Goal: Task Accomplishment & Management: Use online tool/utility

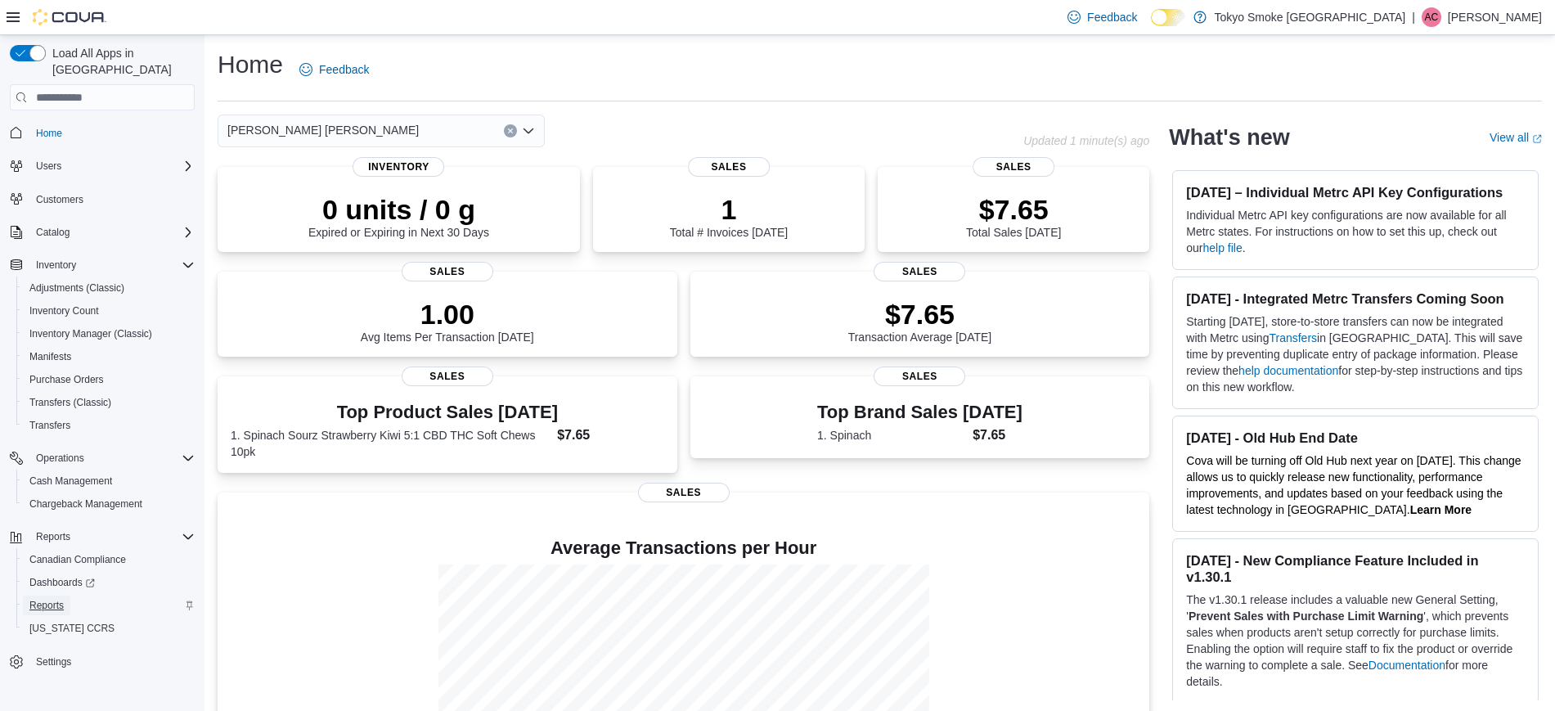
click at [54, 599] on span "Reports" at bounding box center [46, 605] width 34 height 13
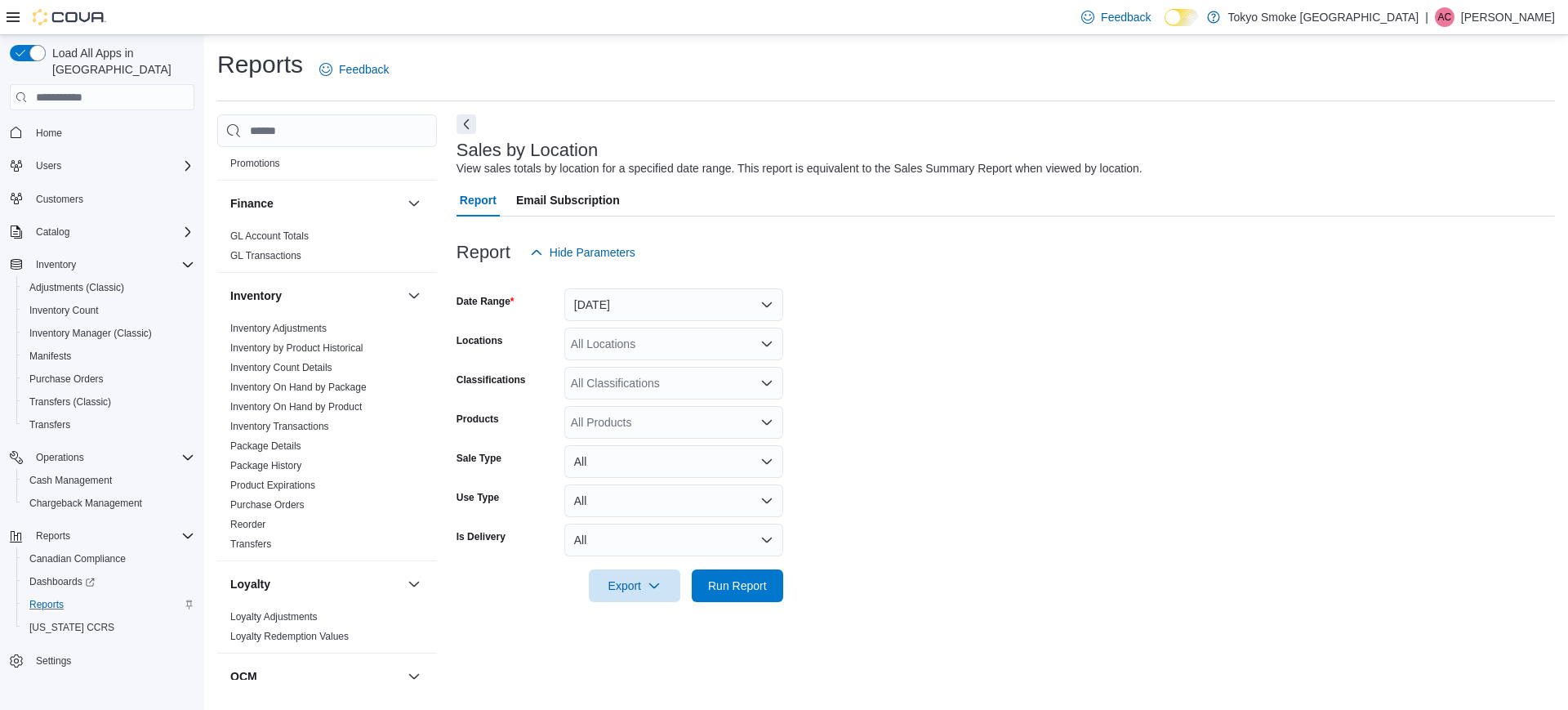
scroll to position [612, 0]
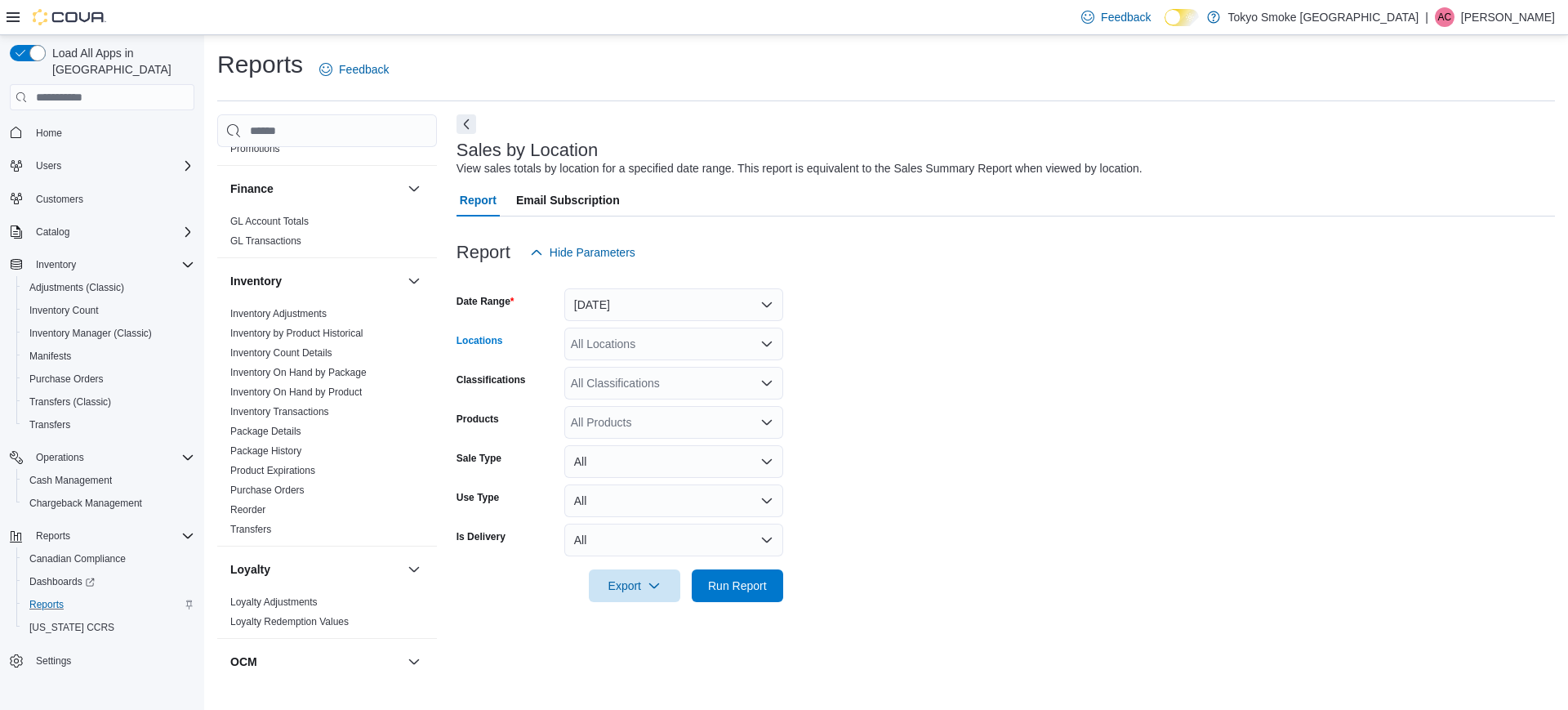
click at [697, 350] on div "All Locations" at bounding box center [673, 344] width 219 height 33
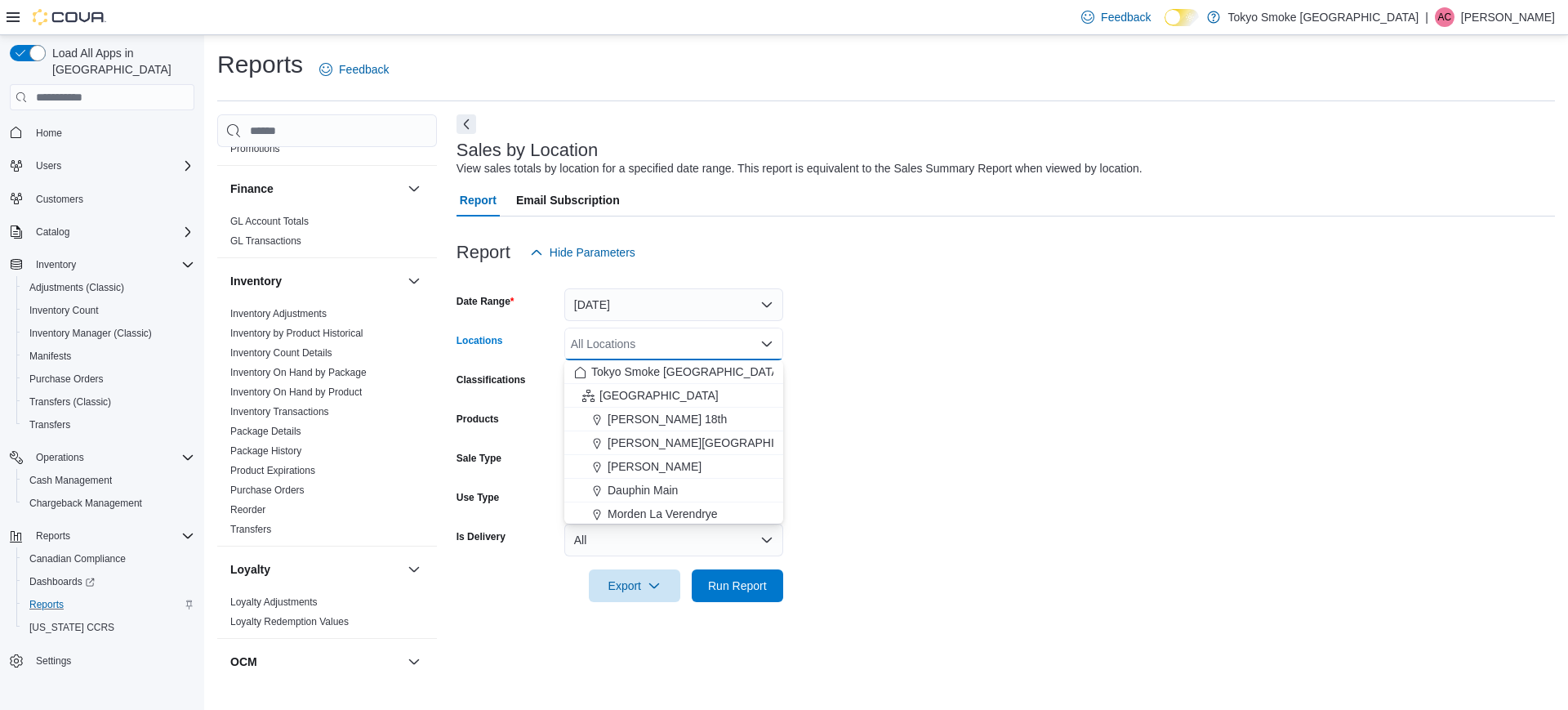
click at [913, 379] on form "Date Range [DATE] Locations All Locations Combo box. Selected. Combo box input.…" at bounding box center [1006, 435] width 1099 height 334
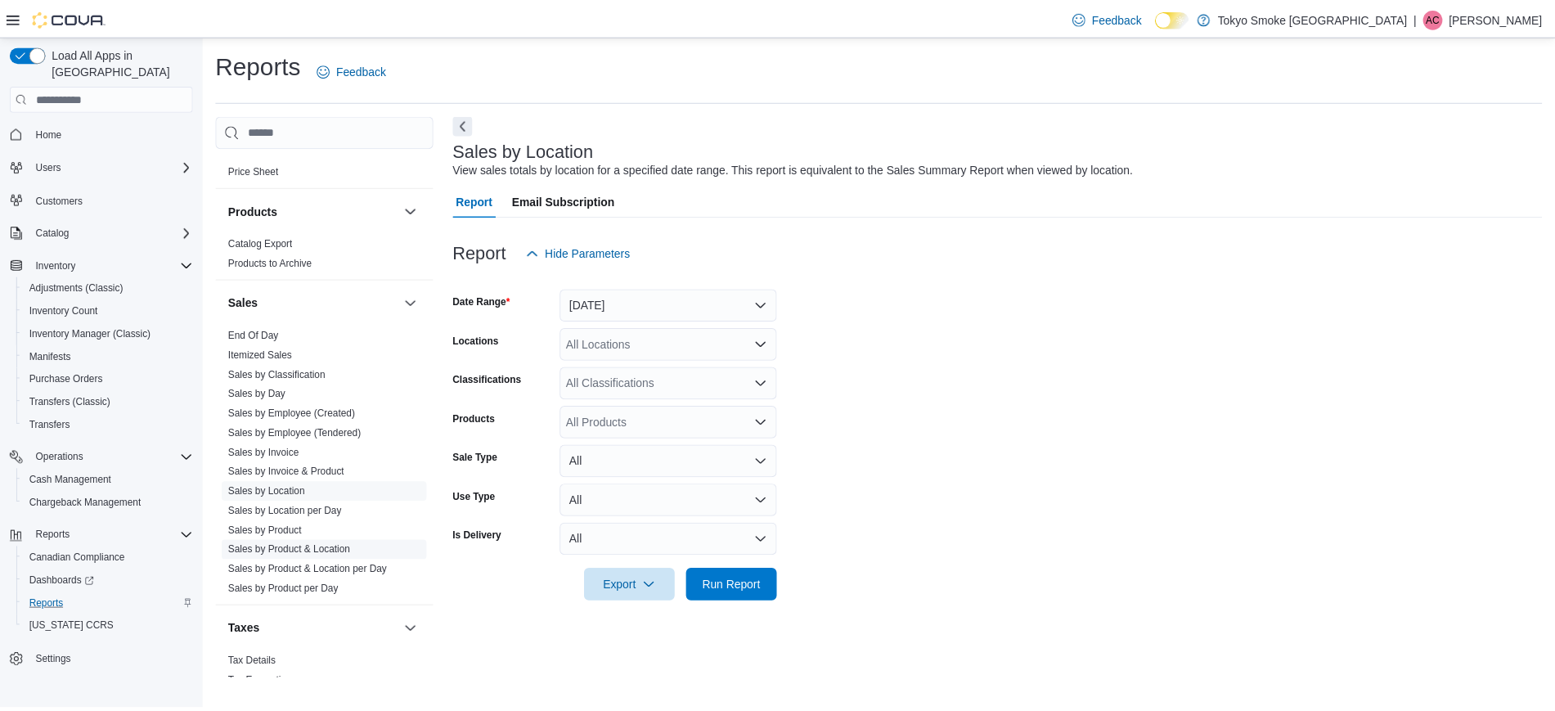
scroll to position [1227, 0]
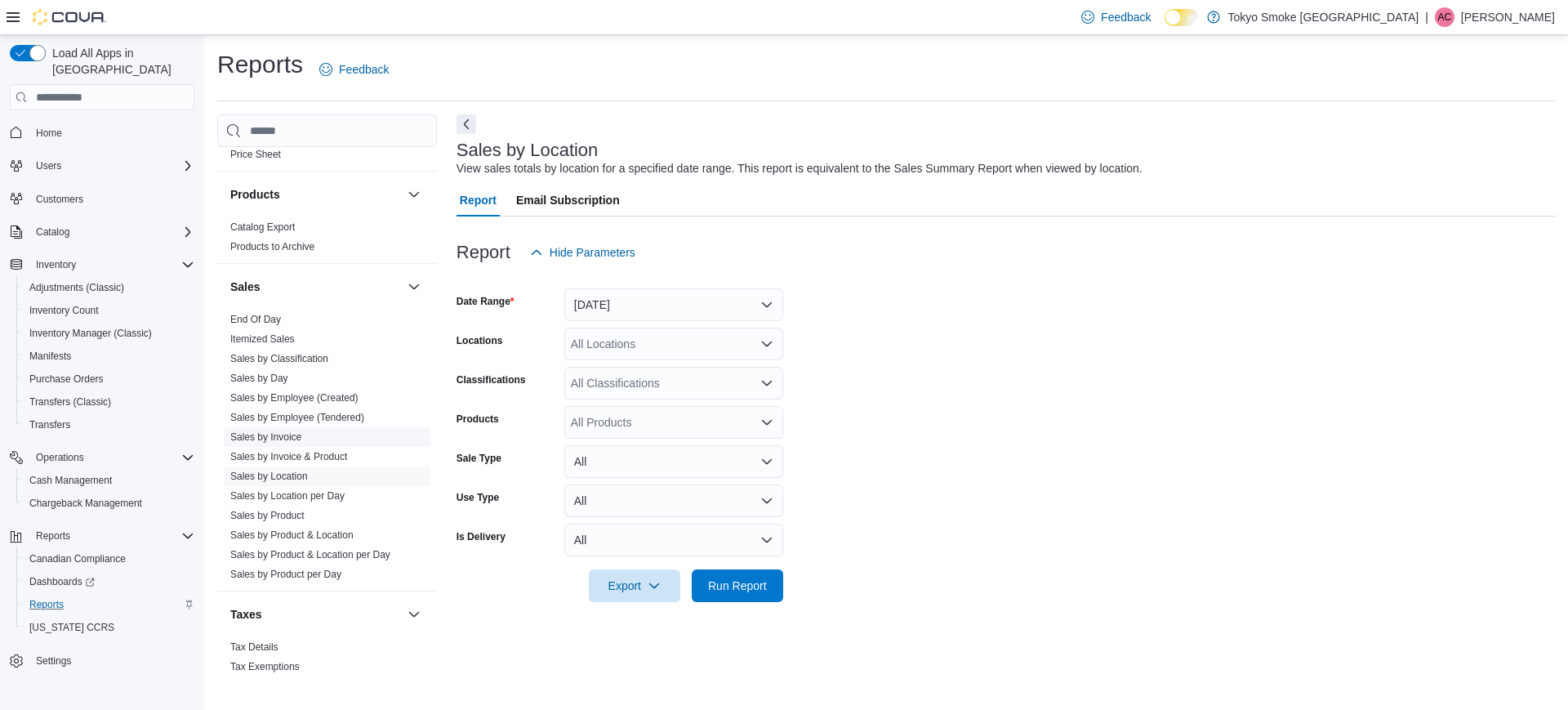
click at [283, 431] on link "Sales by Invoice" at bounding box center [266, 436] width 71 height 11
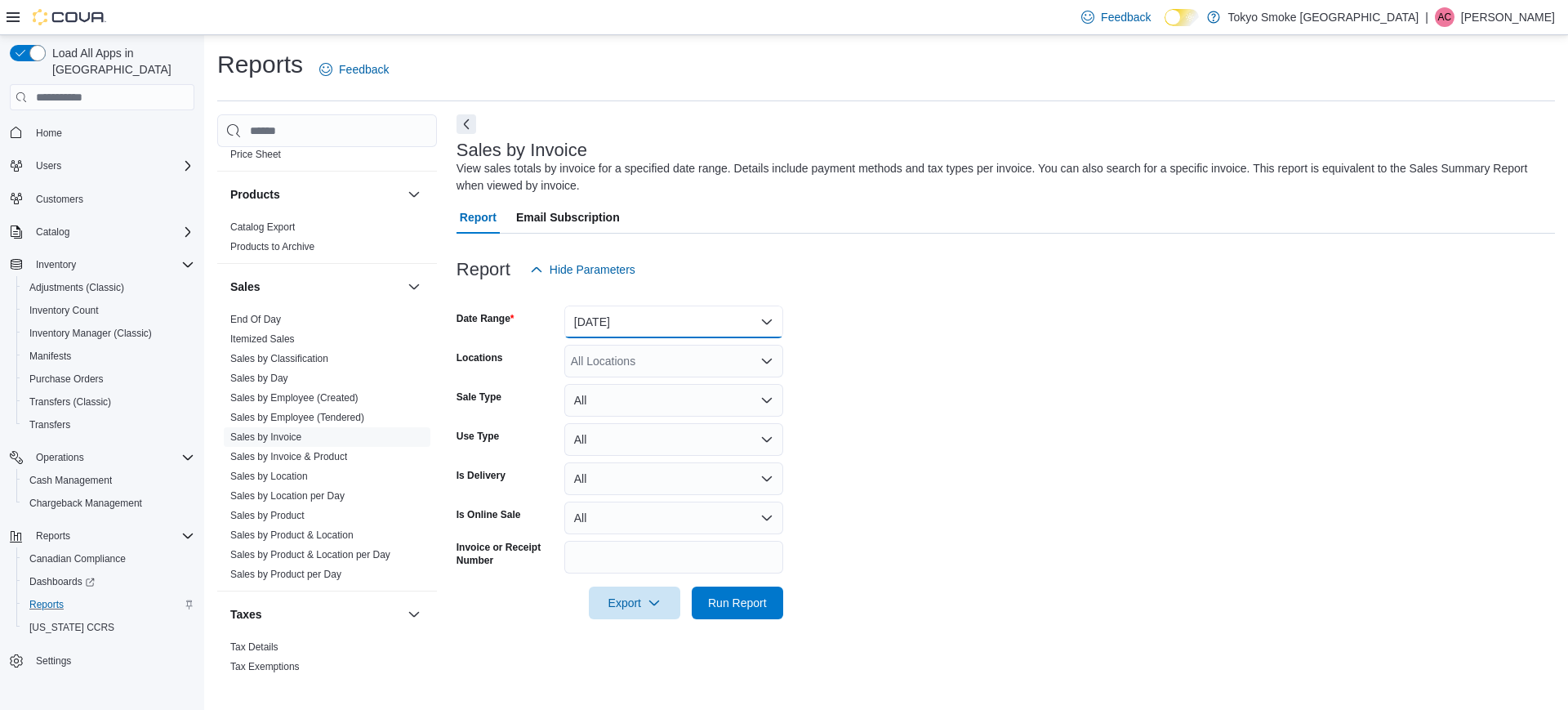
click at [621, 306] on button "[DATE]" at bounding box center [673, 322] width 219 height 33
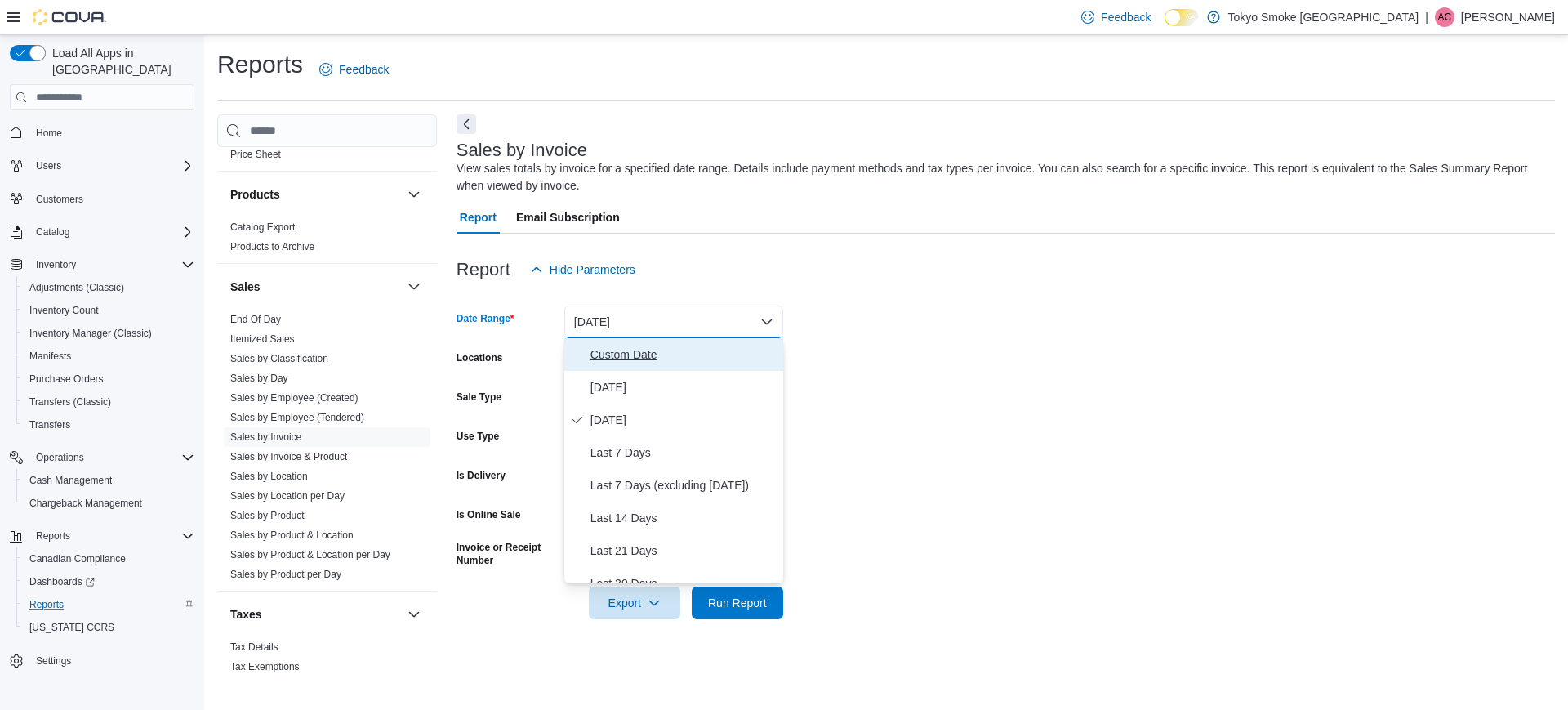
click at [642, 354] on span "Custom Date" at bounding box center [683, 355] width 186 height 20
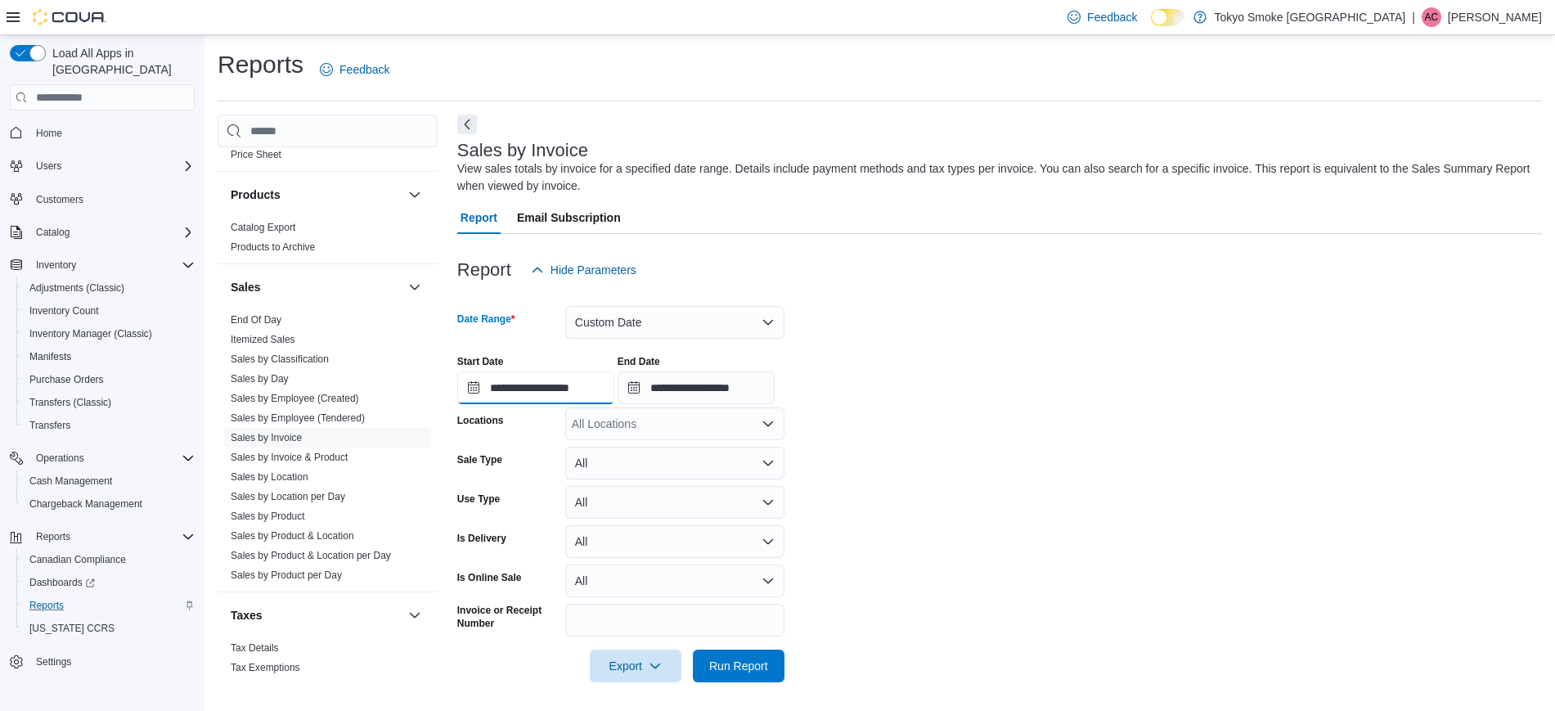
click at [559, 391] on input "**********" at bounding box center [535, 387] width 157 height 33
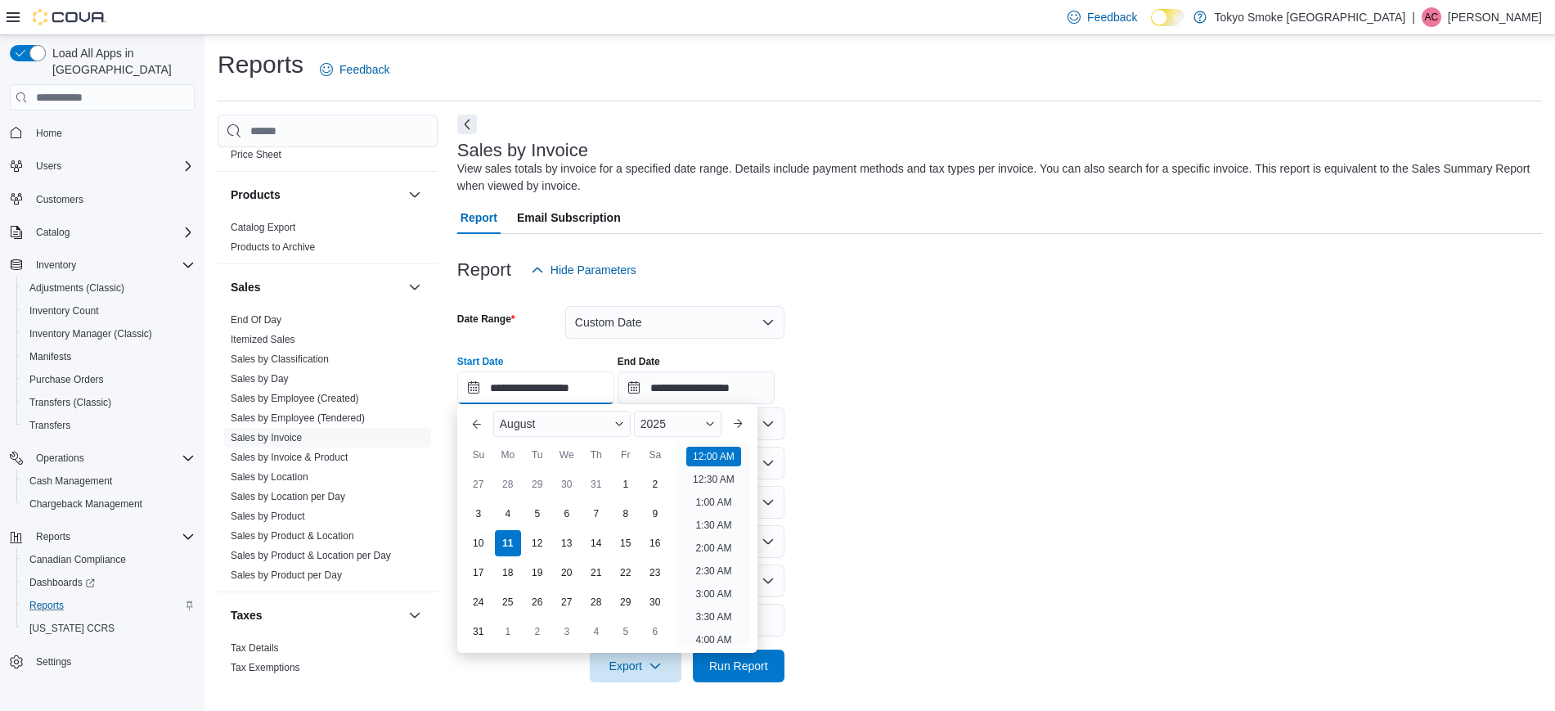
scroll to position [51, 0]
click at [481, 514] on div "3" at bounding box center [478, 514] width 29 height 29
type input "**********"
click at [716, 441] on div "[DATE]" at bounding box center [607, 423] width 241 height 39
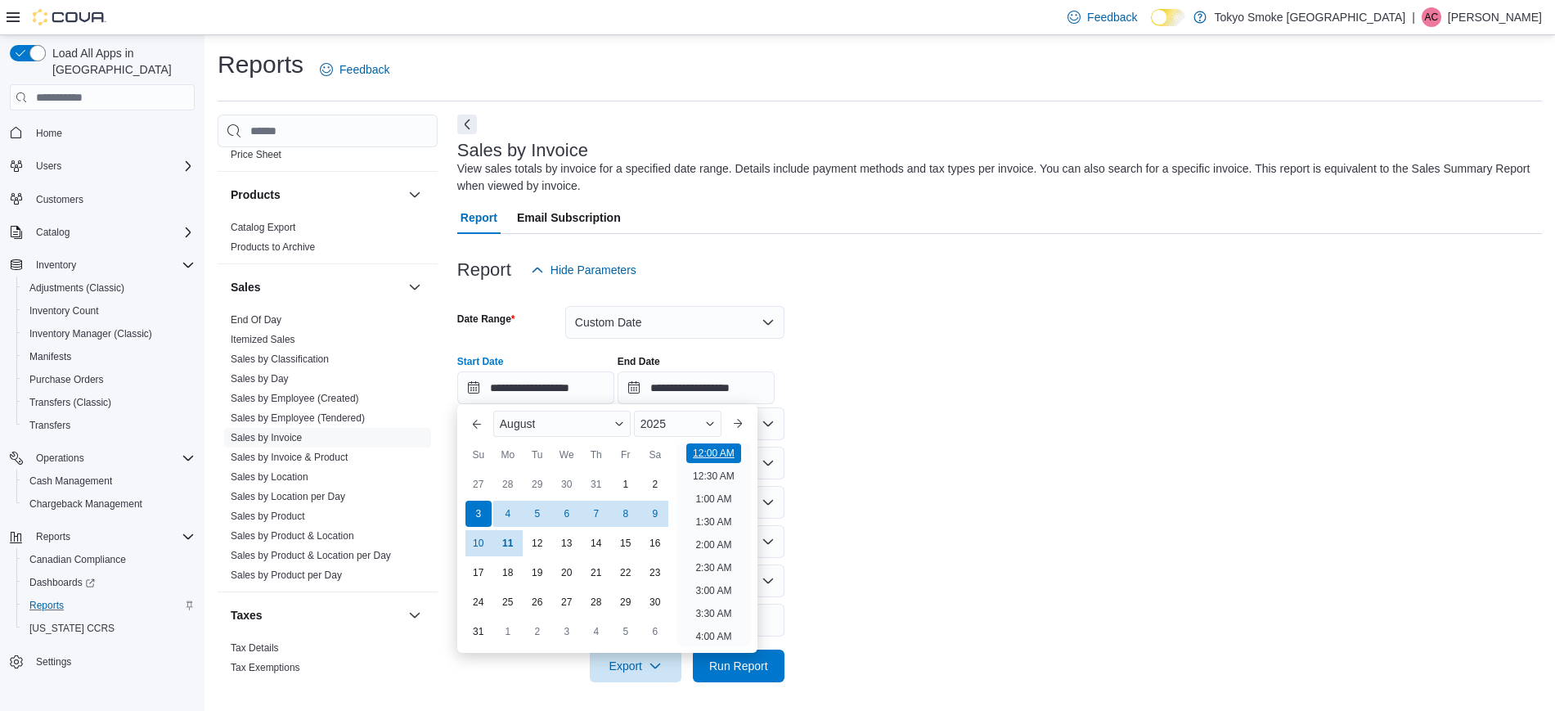
click at [716, 449] on li "12:00 AM" at bounding box center [713, 453] width 55 height 20
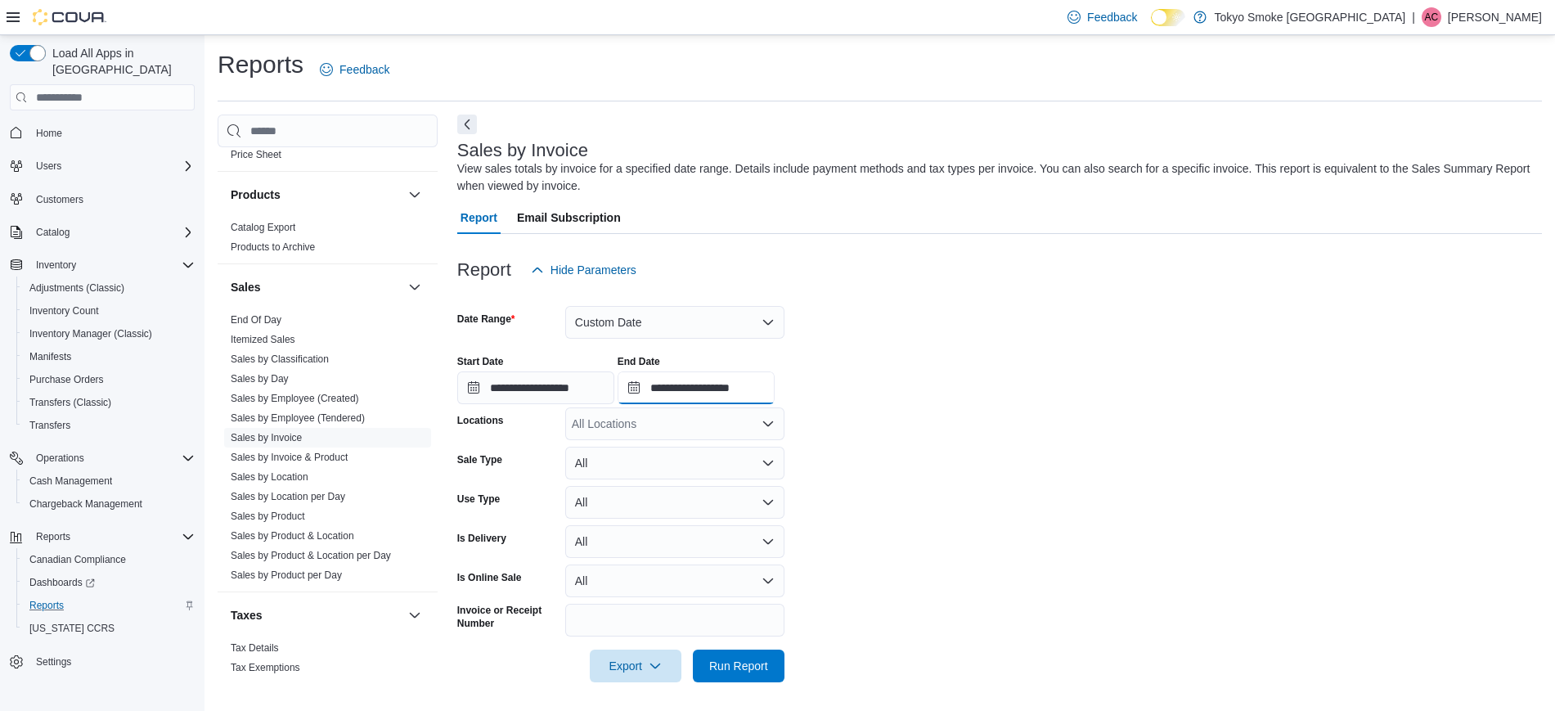
click at [757, 398] on input "**********" at bounding box center [695, 387] width 157 height 33
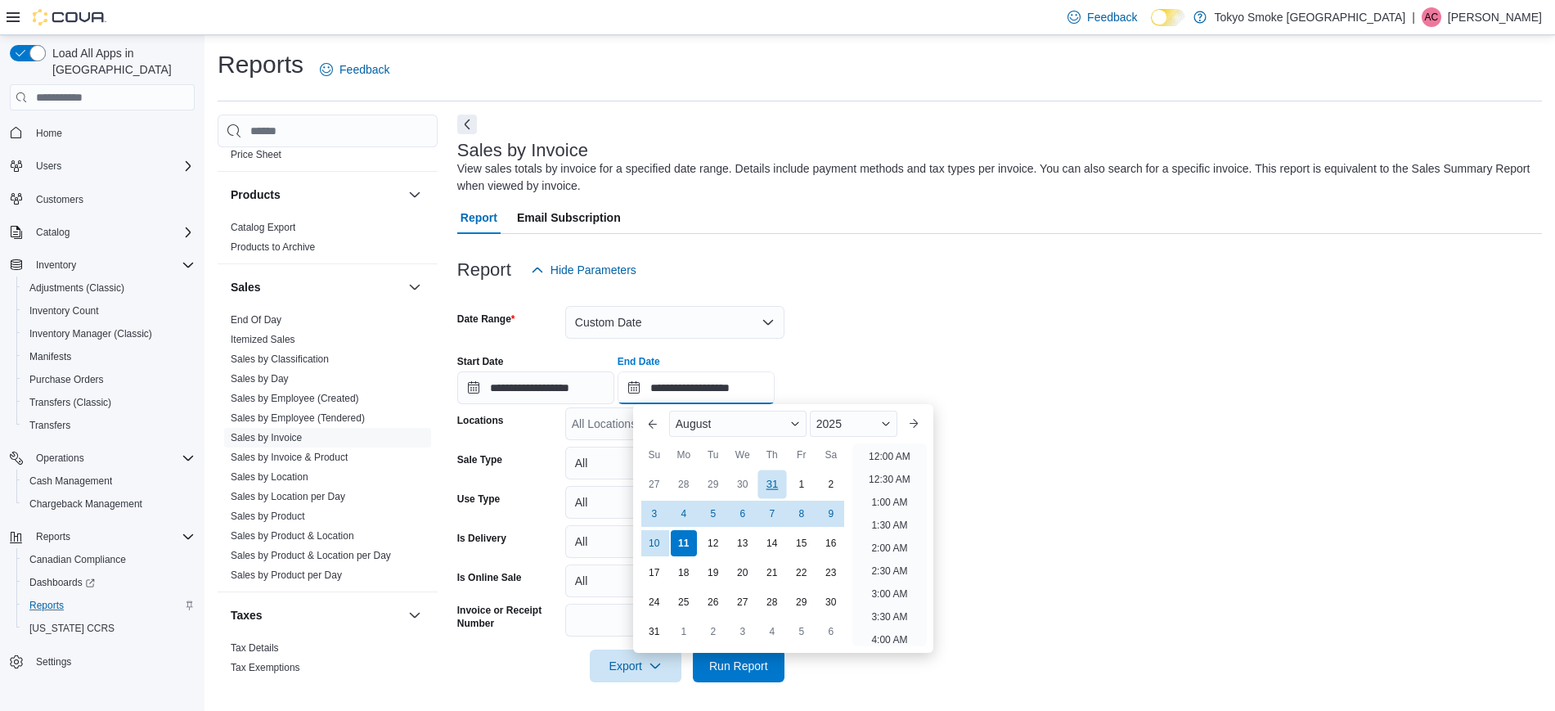
scroll to position [900, 0]
click at [829, 510] on div "9" at bounding box center [830, 514] width 29 height 29
click at [896, 632] on li "11:30 PM" at bounding box center [889, 633] width 55 height 20
type input "**********"
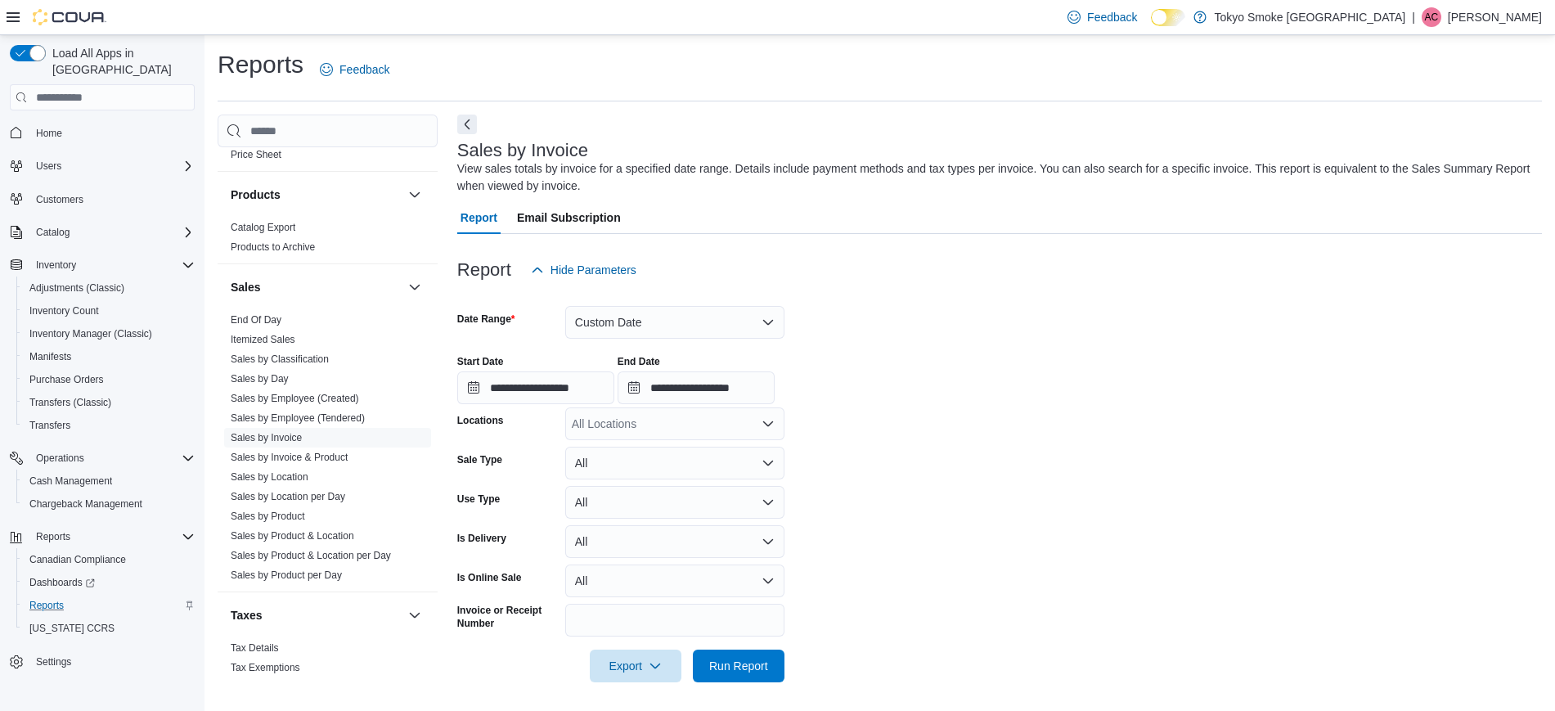
click at [667, 411] on div "All Locations" at bounding box center [674, 423] width 219 height 33
type input "**"
click at [652, 471] on span "[PERSON_NAME] [PERSON_NAME]" at bounding box center [703, 475] width 191 height 16
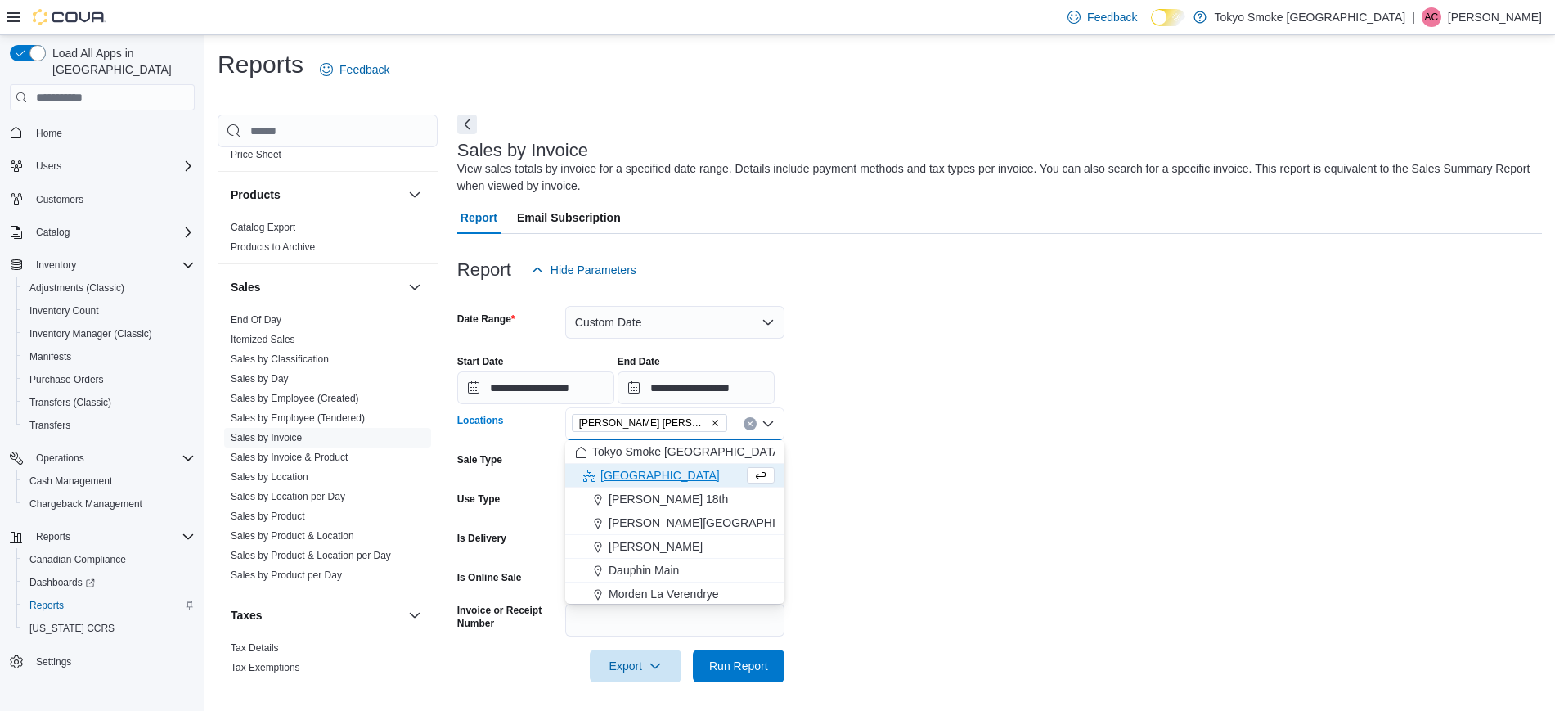
click at [869, 458] on form "**********" at bounding box center [999, 484] width 1084 height 396
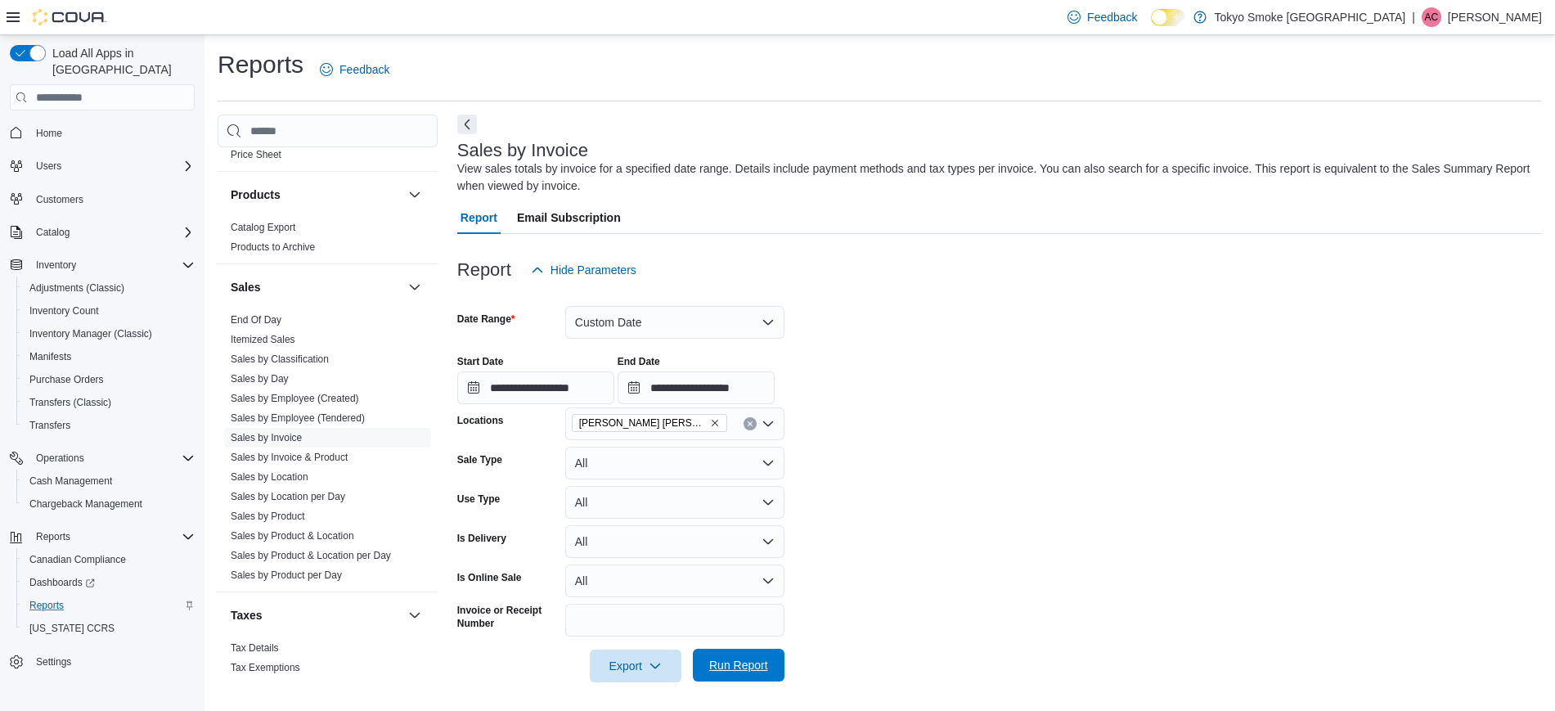
click at [741, 658] on span "Run Report" at bounding box center [738, 665] width 59 height 16
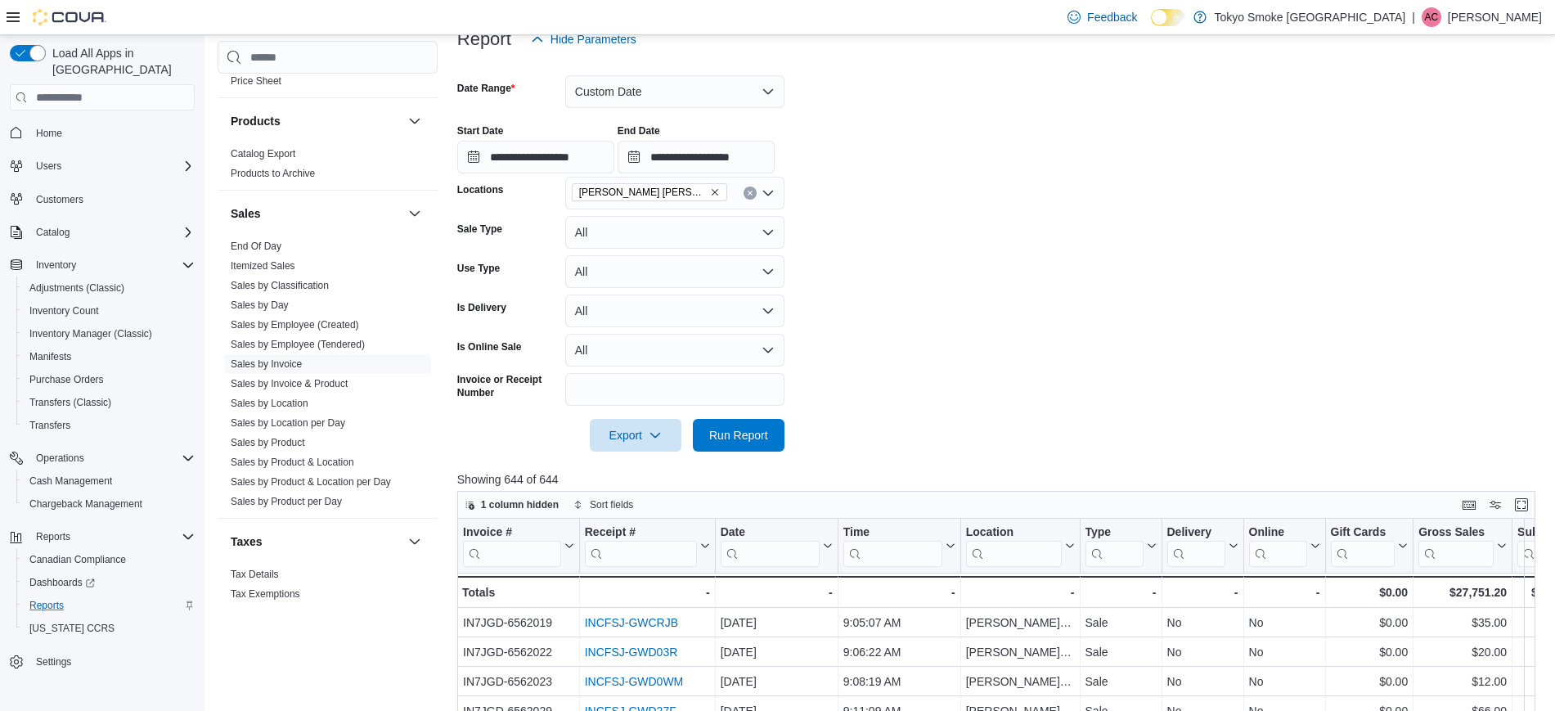
scroll to position [307, 0]
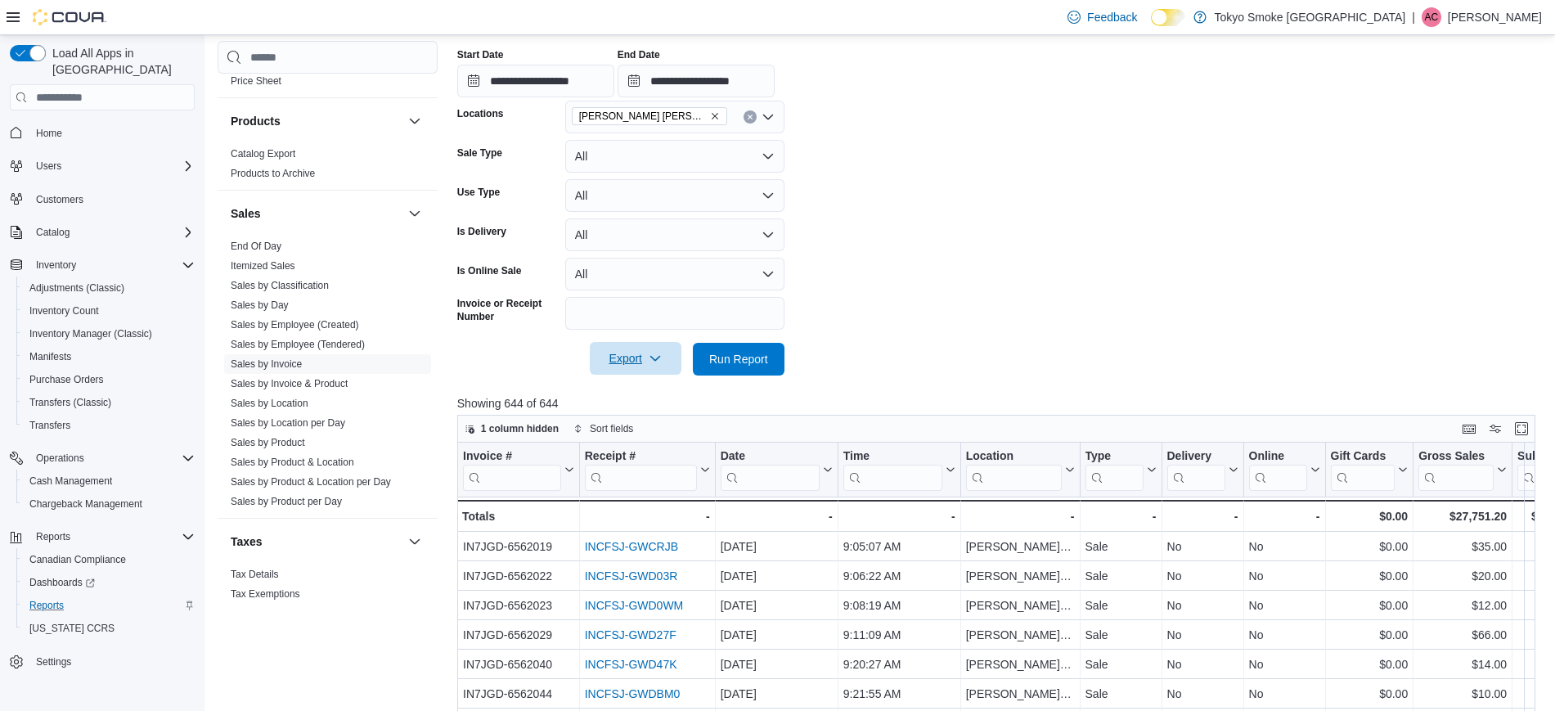
click at [615, 349] on span "Export" at bounding box center [635, 358] width 72 height 33
click at [653, 391] on span "Export to Excel" at bounding box center [638, 391] width 74 height 13
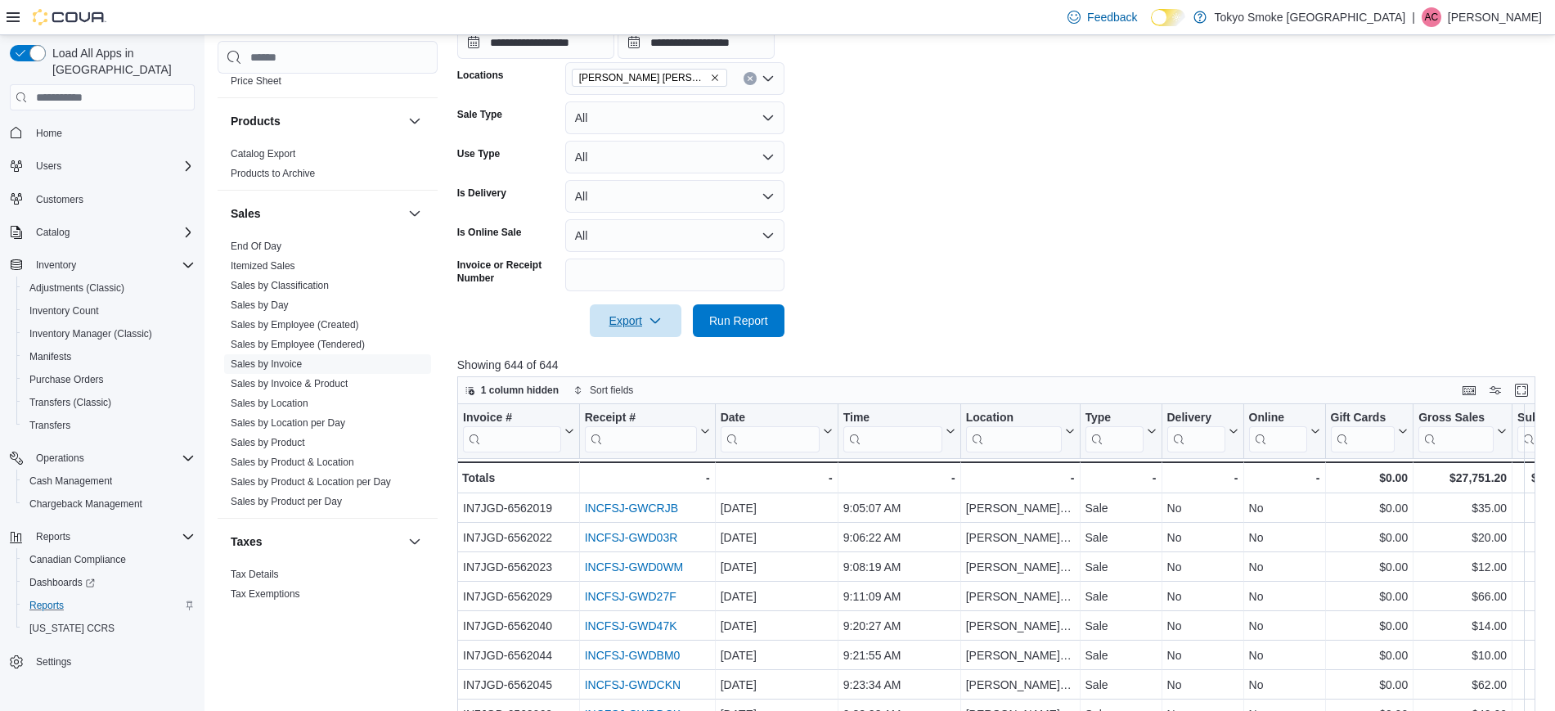
scroll to position [409, 0]
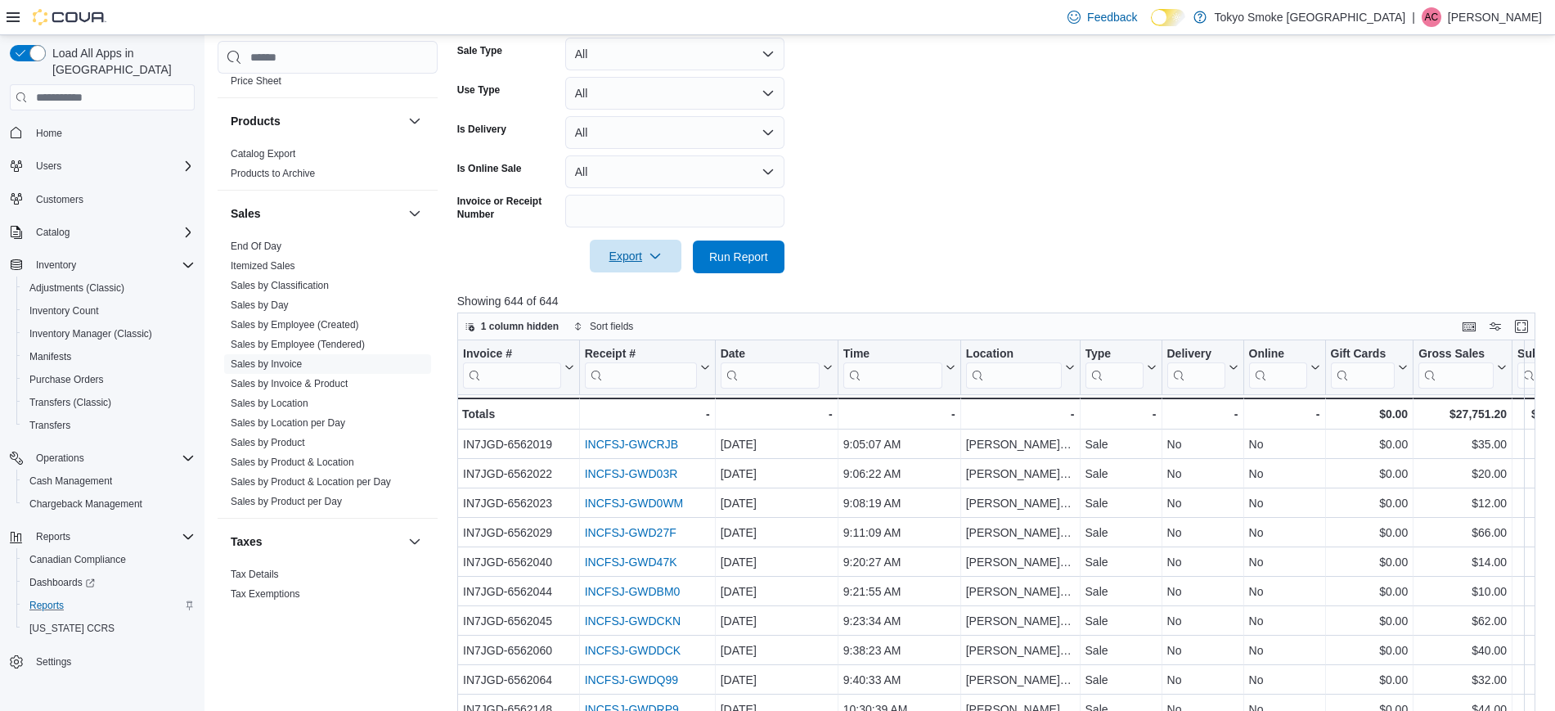
click at [656, 250] on icon "button" at bounding box center [655, 255] width 13 height 13
click at [649, 296] on button "Export to Excel" at bounding box center [637, 289] width 93 height 33
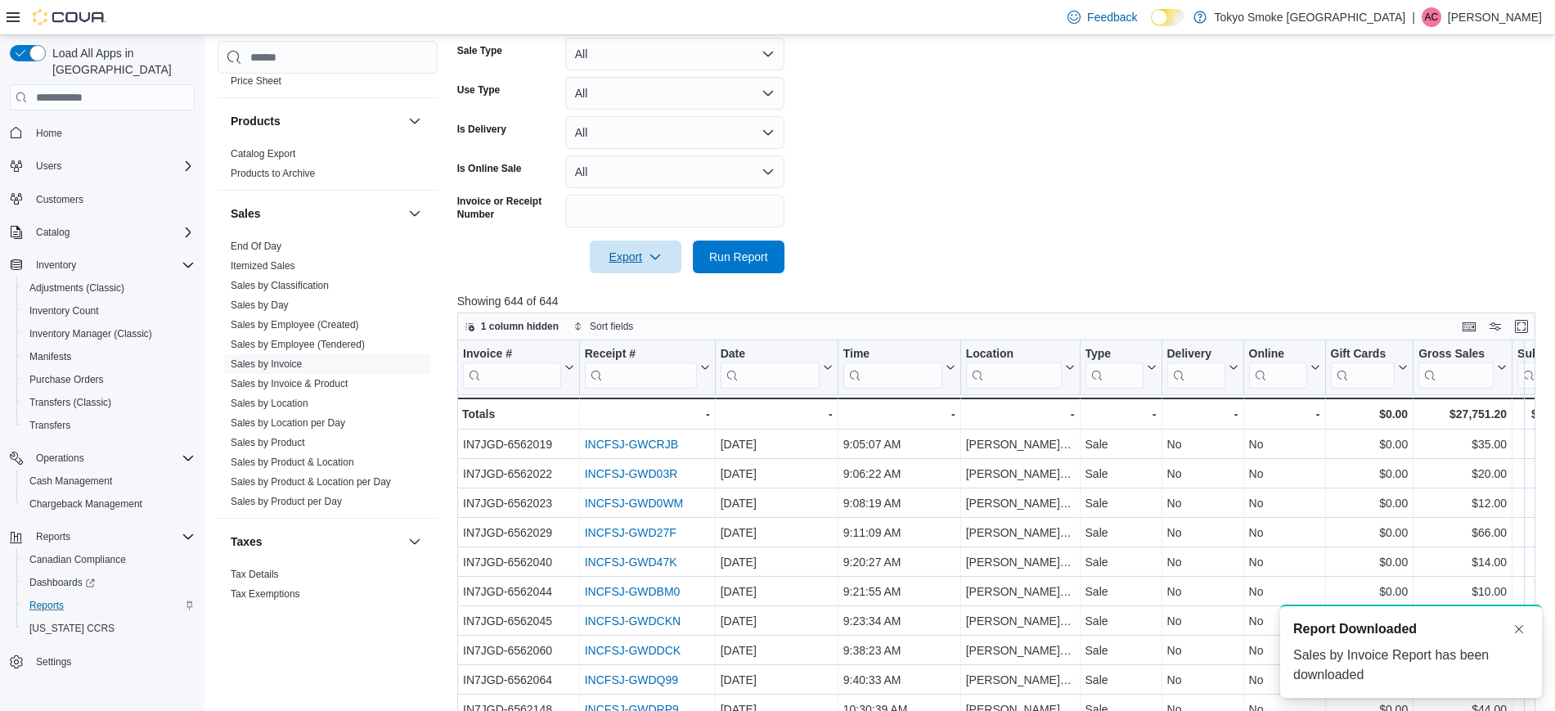
scroll to position [0, 0]
